Goal: Communication & Community: Answer question/provide support

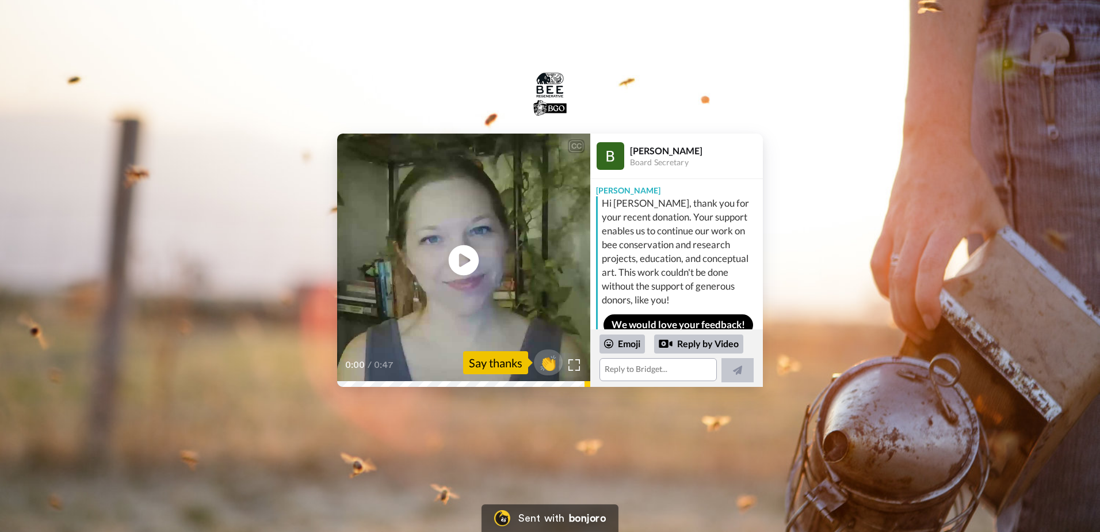
click at [466, 264] on icon at bounding box center [464, 260] width 30 height 30
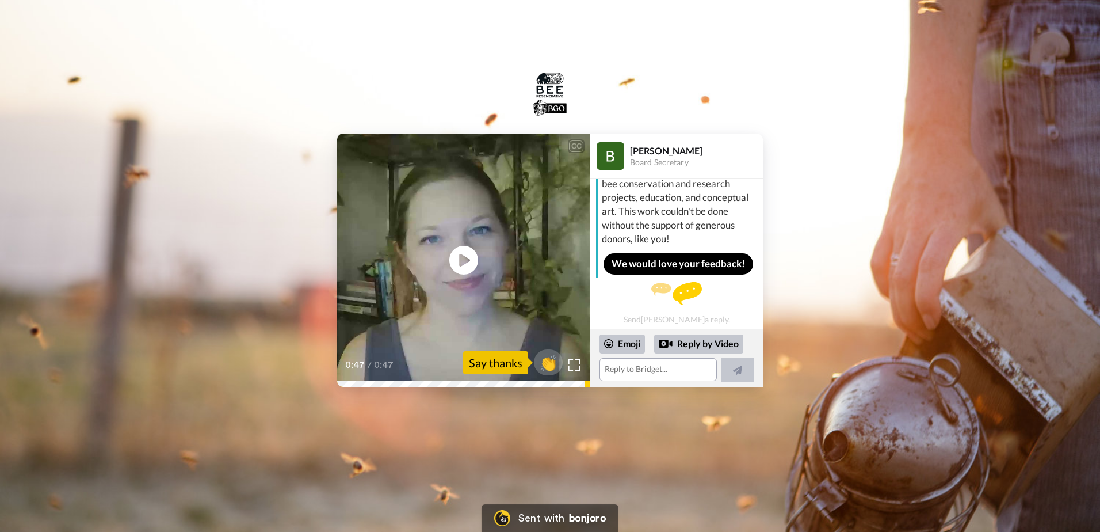
scroll to position [75, 0]
click at [648, 373] on textarea at bounding box center [658, 369] width 117 height 23
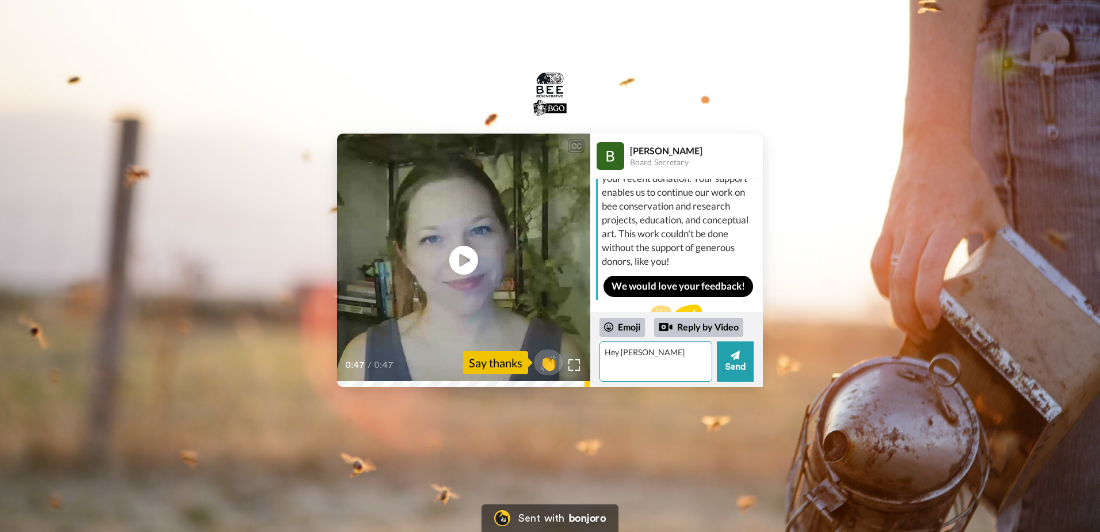
scroll to position [0, 0]
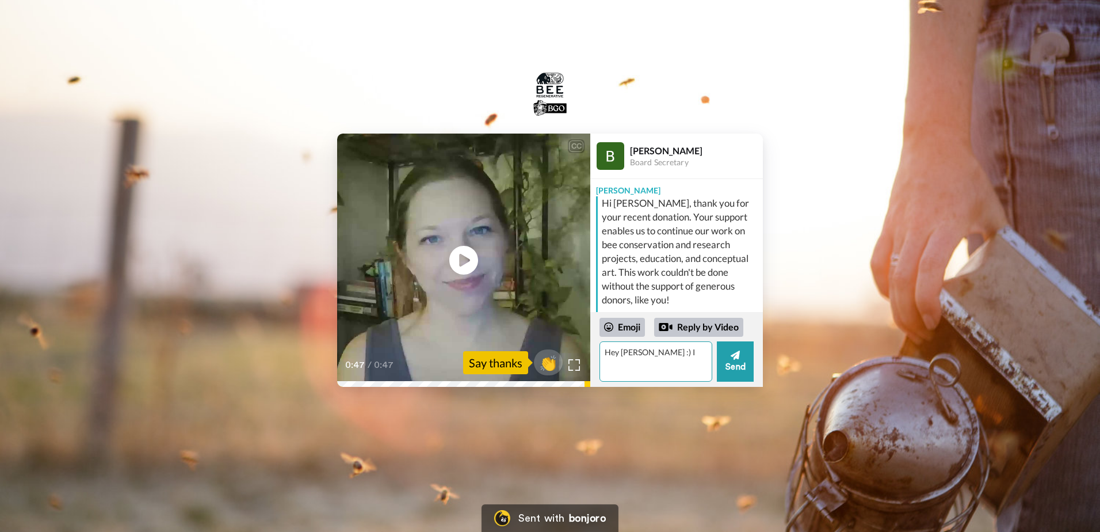
type textarea "Hey [PERSON_NAME] :) I"
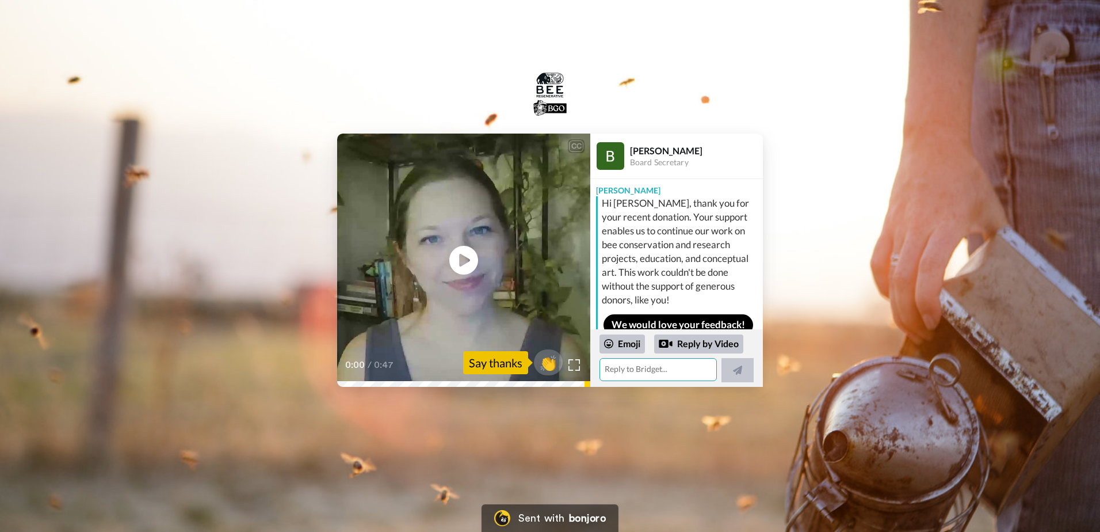
click at [638, 368] on textarea at bounding box center [658, 369] width 117 height 23
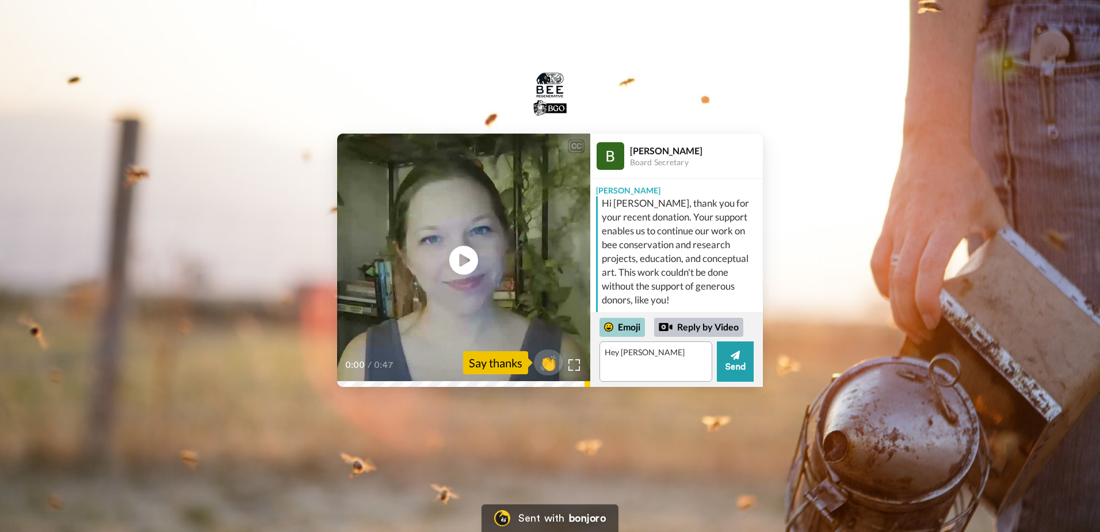
click at [628, 329] on div "Emoji" at bounding box center [622, 327] width 45 height 18
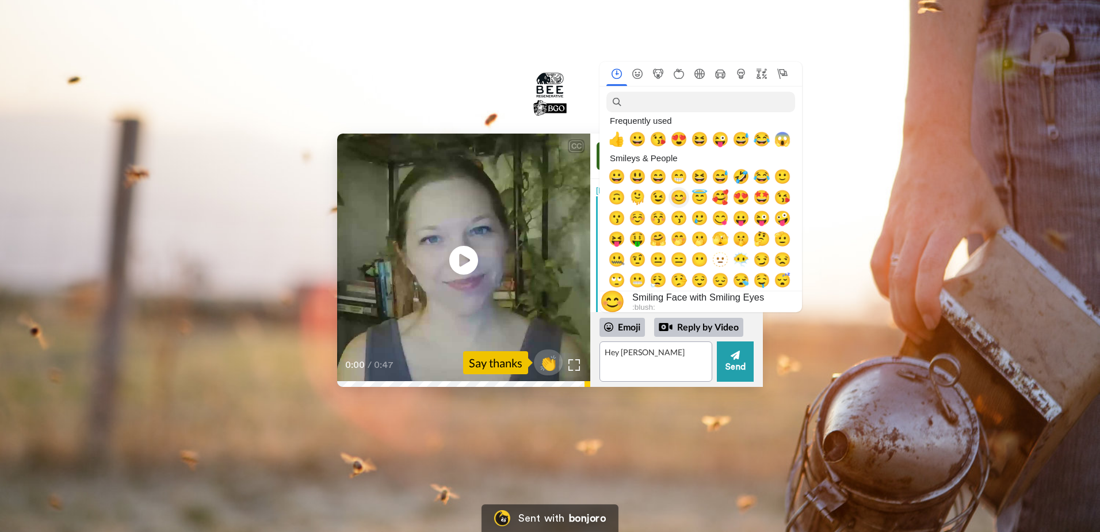
click at [679, 201] on span "😊" at bounding box center [678, 197] width 17 height 16
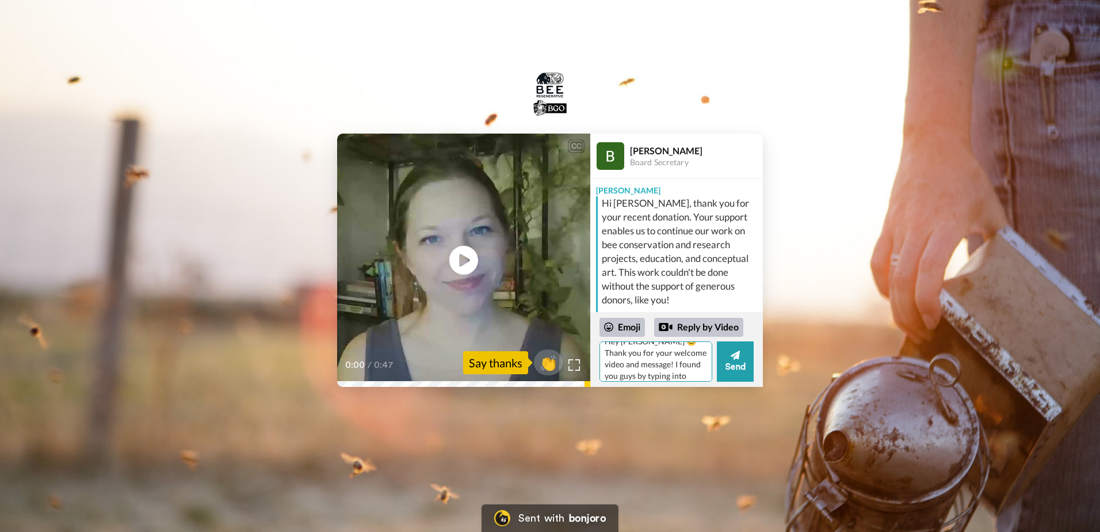
scroll to position [22, 0]
click at [690, 377] on textarea "Hey Bridget 😊 Thank you for your welcome video and message! I found you guys by…" at bounding box center [656, 361] width 113 height 40
drag, startPoint x: 678, startPoint y: 379, endPoint x: 608, endPoint y: 372, distance: 70.0
click at [608, 372] on textarea "Hey Bridget 😊 Thank you for your welcome video and message! I found you guys by…" at bounding box center [656, 361] width 113 height 40
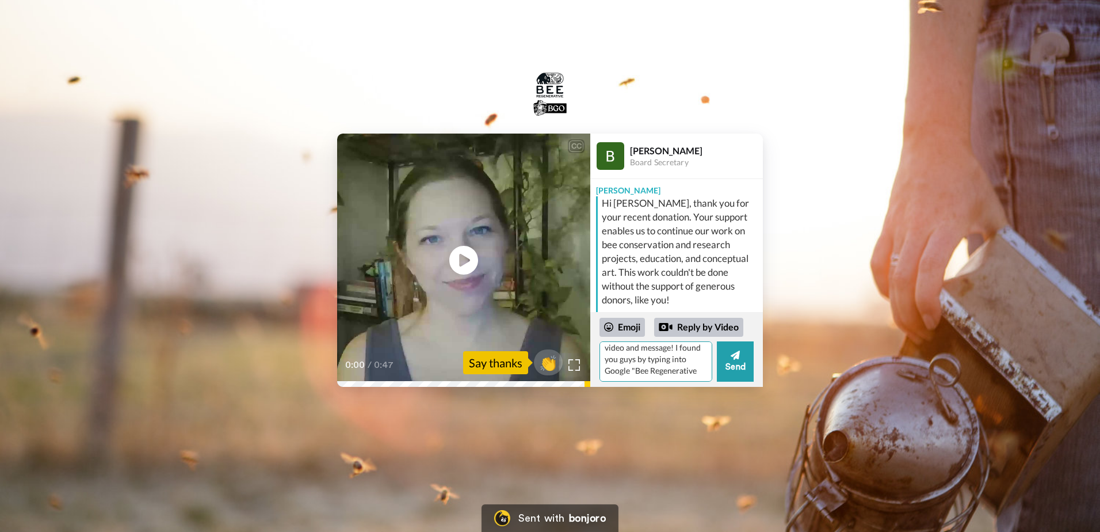
click at [678, 373] on textarea "Hey Bridget 😊 Thank you for your welcome video and message! I found you guys by…" at bounding box center [656, 361] width 113 height 40
click at [606, 369] on textarea "Hey Bridget 😊 Thank you for your welcome video and message! I found you guys by…" at bounding box center [656, 361] width 113 height 40
click at [622, 359] on textarea "Hey Bridget 😊 Thank you for your welcome video and message! I found you guys by…" at bounding box center [656, 361] width 113 height 40
click at [688, 372] on textarea "Hey Bridget 😊 Thank you for your welcome video and message! I found you girls b…" at bounding box center [656, 361] width 113 height 40
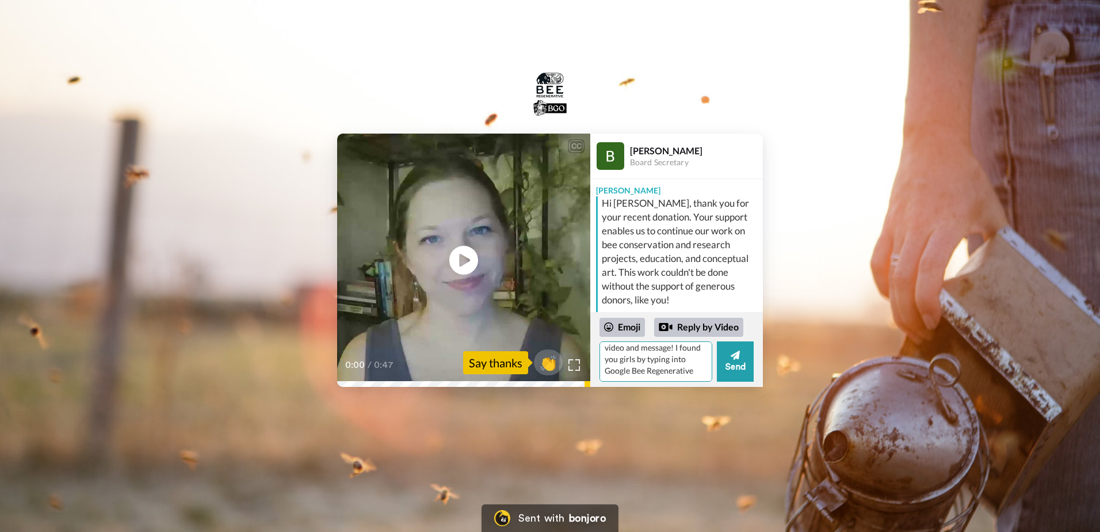
click at [673, 359] on textarea "Hey Bridget 😊 Thank you for your welcome video and message! I found you girls b…" at bounding box center [656, 361] width 113 height 40
drag, startPoint x: 673, startPoint y: 358, endPoint x: 632, endPoint y: 358, distance: 41.4
click at [632, 358] on textarea "Hey Bridget 😊 Thank you for your welcome video and message! I found you girls b…" at bounding box center [656, 361] width 113 height 40
click at [693, 362] on textarea "Hey Bridget 😊 Thank you for your welcome video and message! I found you girls b…" at bounding box center [656, 361] width 113 height 40
click at [676, 371] on textarea "Hey Bridget 😊 Thank you for your welcome video and message! I found you girls b…" at bounding box center [656, 361] width 113 height 40
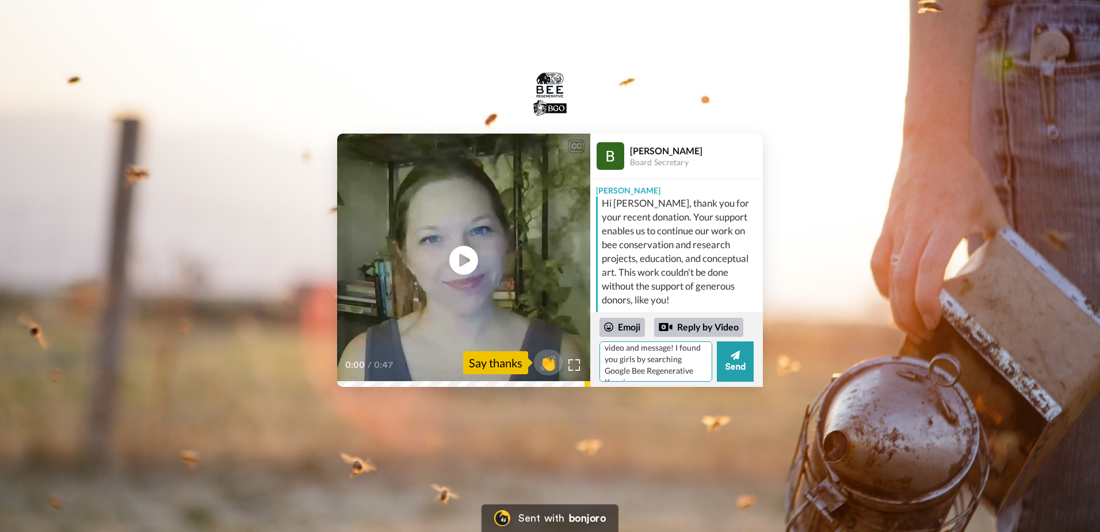
click at [688, 359] on textarea "Hey Bridget 😊 Thank you for your welcome video and message! I found you girls b…" at bounding box center [656, 361] width 113 height 40
click at [693, 360] on textarea "Hey Bridget 😊 Thank you for your welcome video and message! I found you girls b…" at bounding box center [656, 361] width 113 height 40
click at [696, 368] on textarea "Hey Bridget 😊 Thank you for your welcome video and message! I found you girls b…" at bounding box center [656, 361] width 113 height 40
click at [693, 372] on textarea "Hey Bridget 😊 Thank you for your welcome video and message! I found you girls b…" at bounding box center [656, 361] width 113 height 40
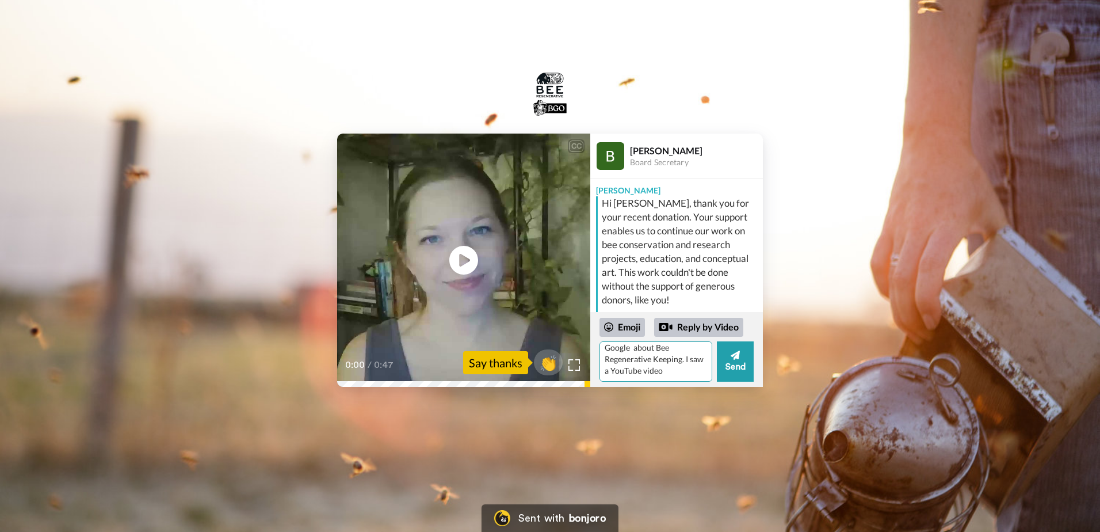
scroll to position [51, 0]
click at [625, 372] on textarea "Hey Bridget 😊 Thank you for your welcome video and message! I found you girls b…" at bounding box center [656, 361] width 113 height 40
paste textarea "Carly Kremer"
click at [694, 371] on textarea "Hey Bridget 😊 Thank you for your welcome video and message! I found you girls b…" at bounding box center [656, 361] width 113 height 40
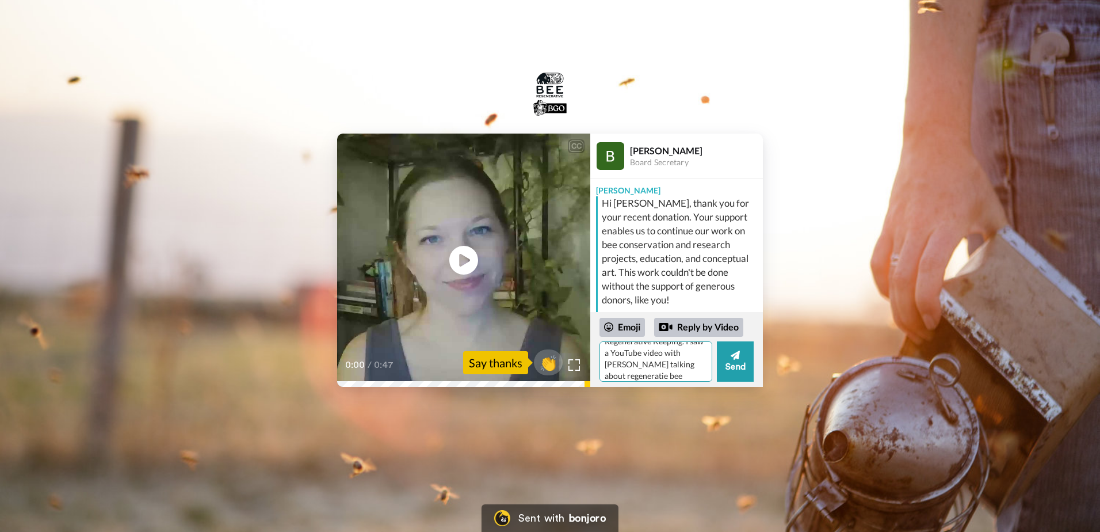
click at [661, 375] on textarea "Hey Bridget 😊 Thank you for your welcome video and message! I found you girls b…" at bounding box center [656, 361] width 113 height 40
click at [662, 364] on textarea "Hey Bridget 😊 Thank you for your welcome video and message! I found you girls b…" at bounding box center [656, 361] width 113 height 40
click at [653, 366] on textarea "Hey Bridget 😊 Thank you for your welcome video and message! I found you girls b…" at bounding box center [656, 361] width 113 height 40
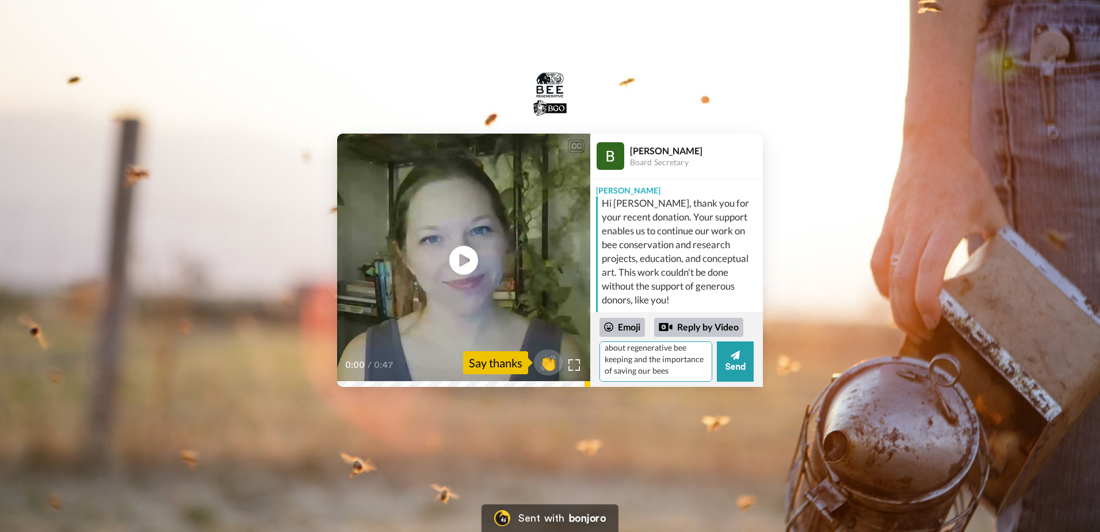
click at [639, 372] on textarea "Hey Bridget 😊 Thank you for your welcome video and message! I found you girls b…" at bounding box center [656, 361] width 113 height 40
click at [635, 372] on textarea "Hey Bridget 😊 Thank you for your welcome video and message! I found you girls b…" at bounding box center [656, 361] width 113 height 40
click at [634, 362] on textarea "Hey Bridget 😊 Thank you for your welcome video and message! I found you girls b…" at bounding box center [656, 361] width 113 height 40
click at [651, 369] on textarea "Hey Bridget 😊 Thank you for your welcome video and message! I found you girls b…" at bounding box center [656, 361] width 113 height 40
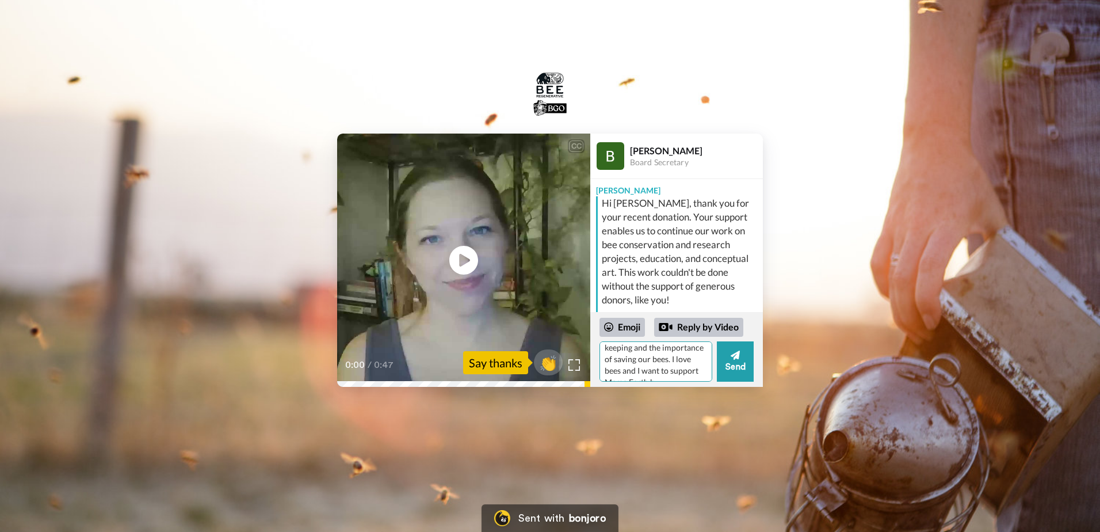
drag, startPoint x: 642, startPoint y: 371, endPoint x: 615, endPoint y: 373, distance: 26.6
click at [615, 373] on textarea "Hey Bridget 😊 Thank you for your welcome video and message! I found you girls b…" at bounding box center [656, 361] width 113 height 40
click at [686, 369] on textarea "Hey Bridget 😊 Thank you for your welcome video and message! I found you girls b…" at bounding box center [656, 361] width 113 height 40
click at [671, 371] on textarea "Hey Bridget 😊 Thank you for your welcome video and message! I found you girls b…" at bounding box center [656, 361] width 113 height 40
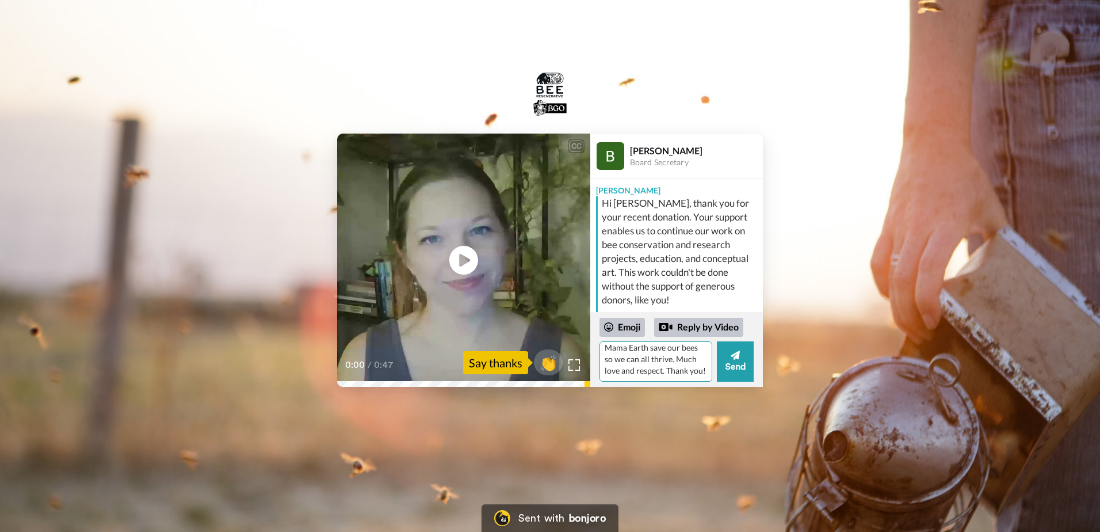
scroll to position [143, 0]
type textarea "Hey Bridget 😊 Thank you for your welcome video and message! I found you girls b…"
click at [635, 325] on div "Emoji" at bounding box center [622, 327] width 45 height 18
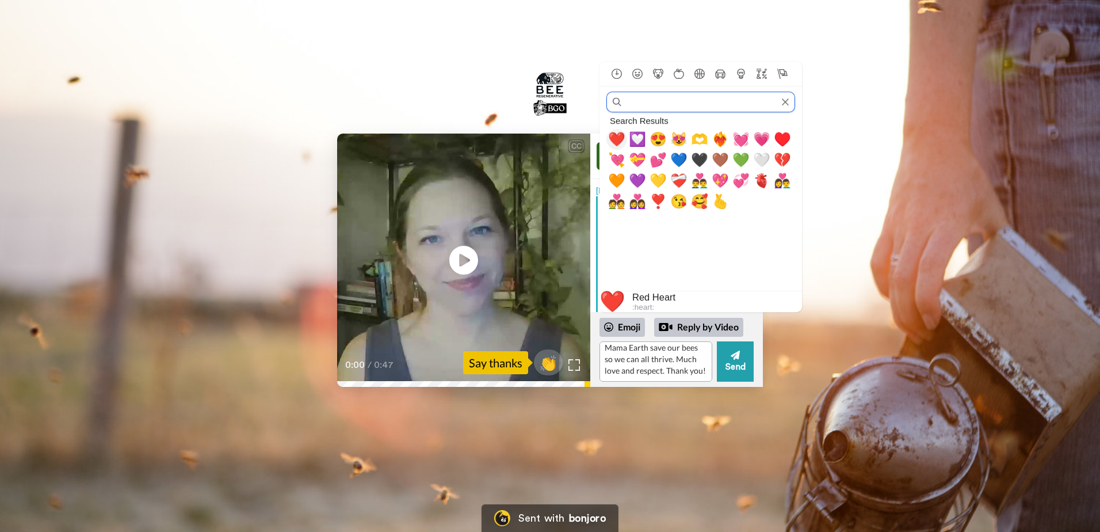
click at [615, 139] on span "❤️" at bounding box center [616, 139] width 17 height 16
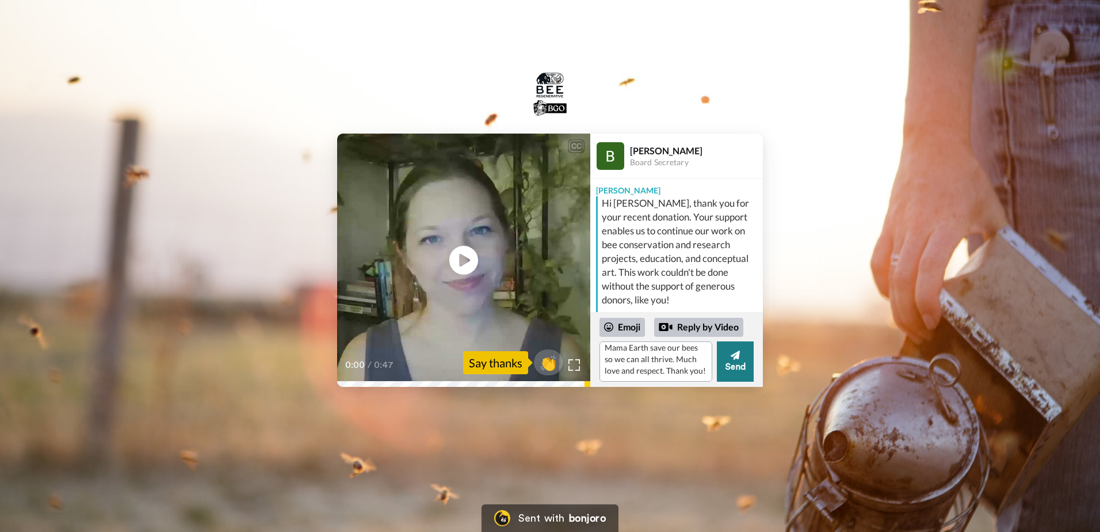
click at [740, 362] on button "Send" at bounding box center [735, 361] width 37 height 40
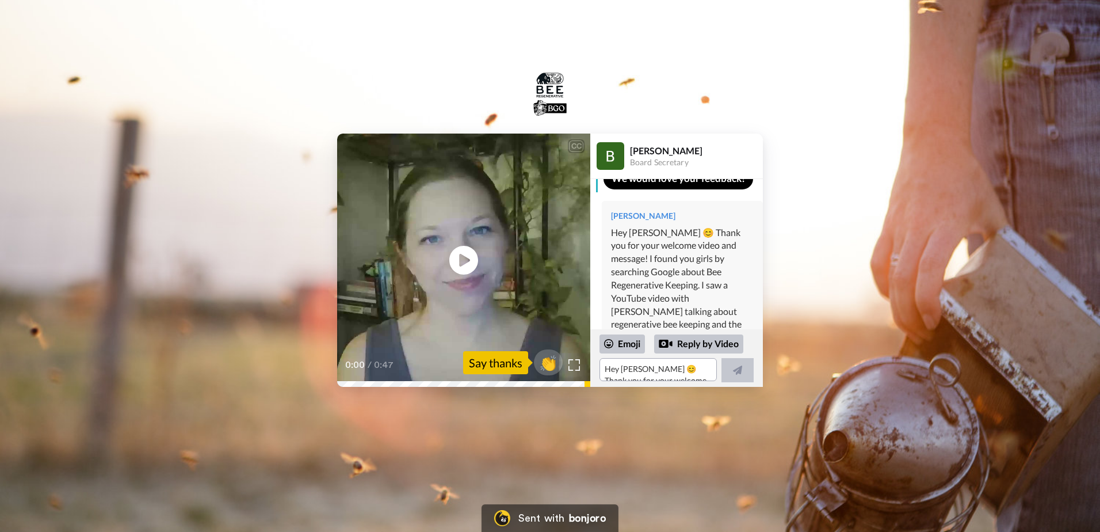
scroll to position [242, 0]
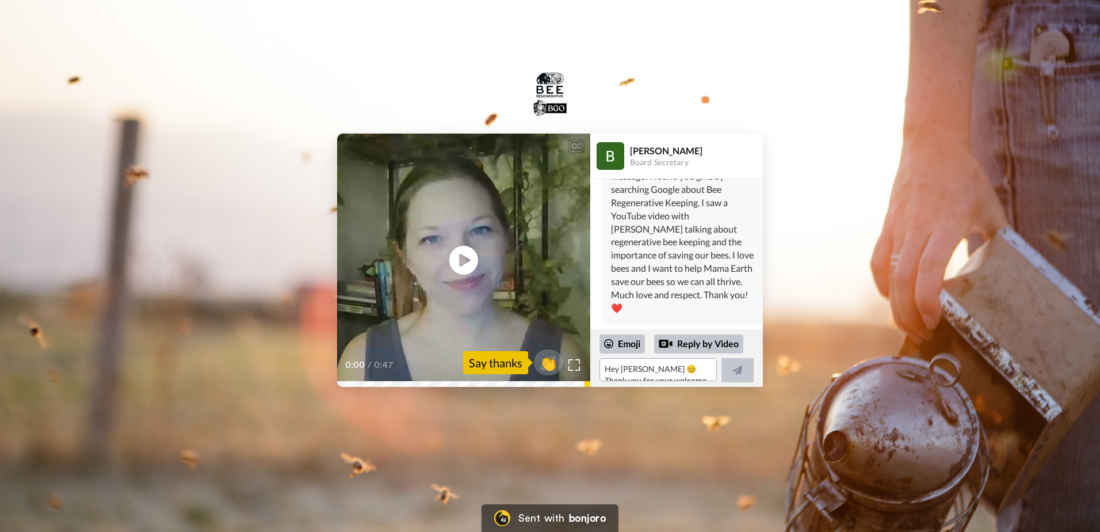
click at [681, 82] on div "CC Play/Pause 0:00 / 0:47 👏 Say thanks Bridget Burns Board Secretary Bridget Hi…" at bounding box center [550, 220] width 1100 height 334
